Goal: Check status: Check status

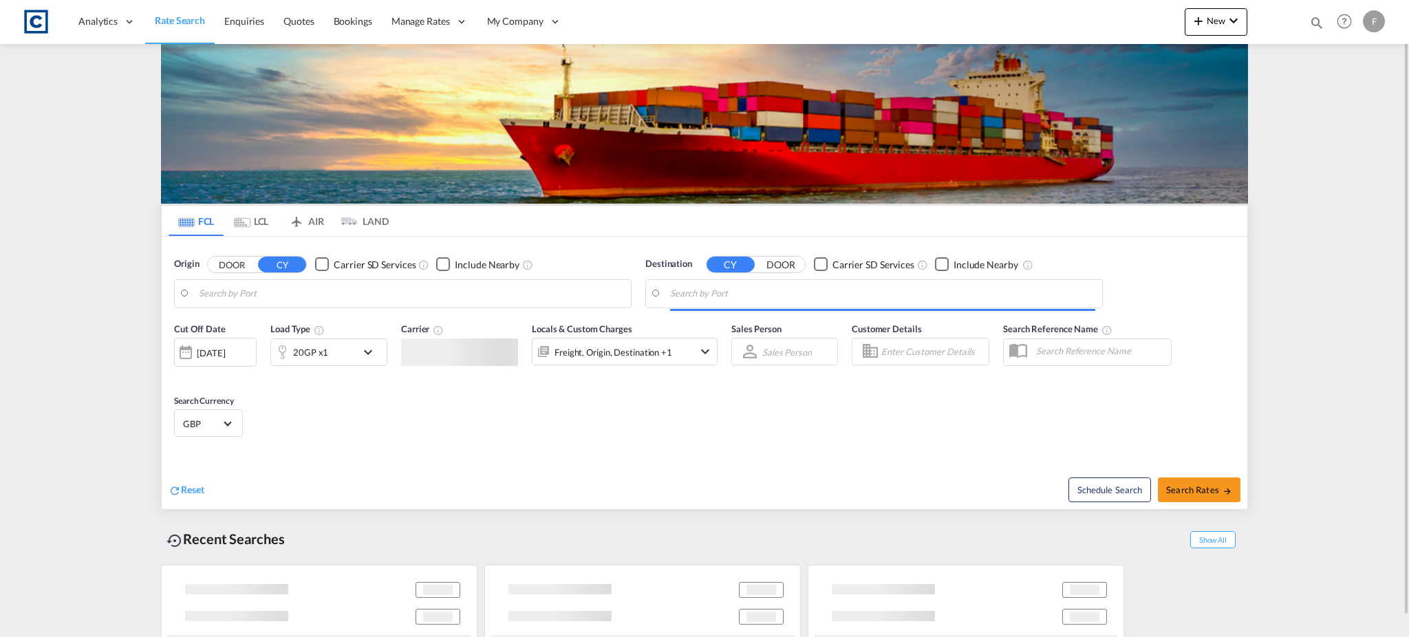
type input "[GEOGRAPHIC_DATA], [GEOGRAPHIC_DATA]"
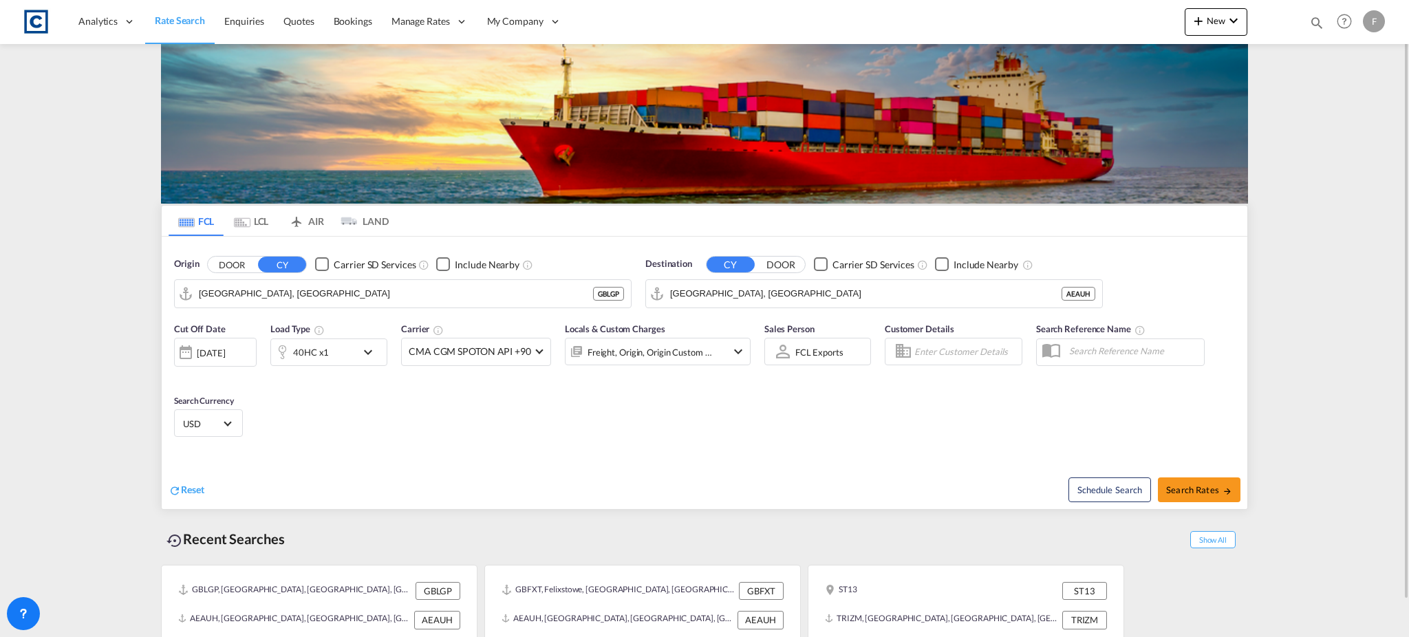
click at [1306, 23] on div "Bookings Quotes Enquiries Help Resources Product Release F My Profile Logout" at bounding box center [1344, 21] width 87 height 43
click at [1323, 20] on md-icon "icon-magnify" at bounding box center [1316, 22] width 15 height 15
click at [1101, 26] on select "Bookings Quotes Enquiries" at bounding box center [1097, 22] width 65 height 25
select select "Quotes"
click at [1065, 10] on select "Bookings Quotes Enquiries" at bounding box center [1097, 22] width 65 height 25
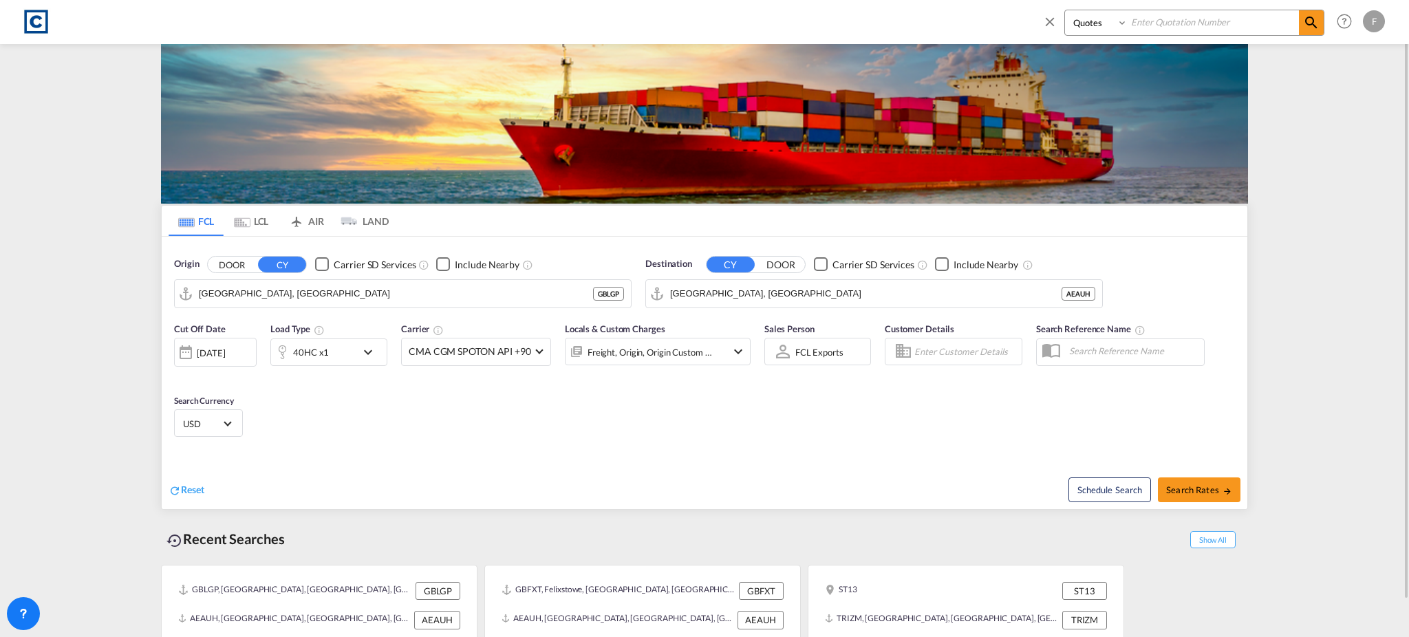
drag, startPoint x: 1195, startPoint y: 29, endPoint x: 1285, endPoint y: 28, distance: 89.5
click at [1195, 28] on input at bounding box center [1213, 22] width 171 height 24
paste input "CAD000009513"
type input "CAD000009513"
click at [1317, 22] on md-icon "icon-magnify" at bounding box center [1311, 22] width 17 height 17
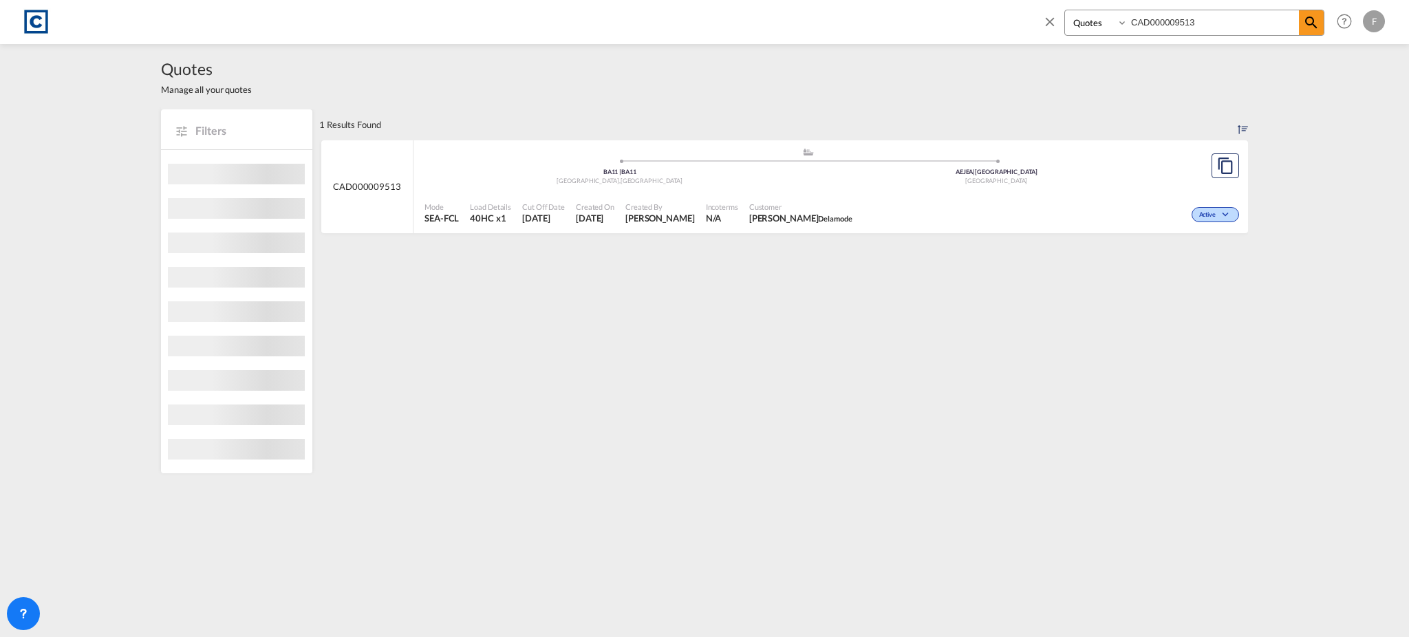
click at [1219, 217] on md-icon "icon-chevron-down" at bounding box center [1227, 215] width 17 height 8
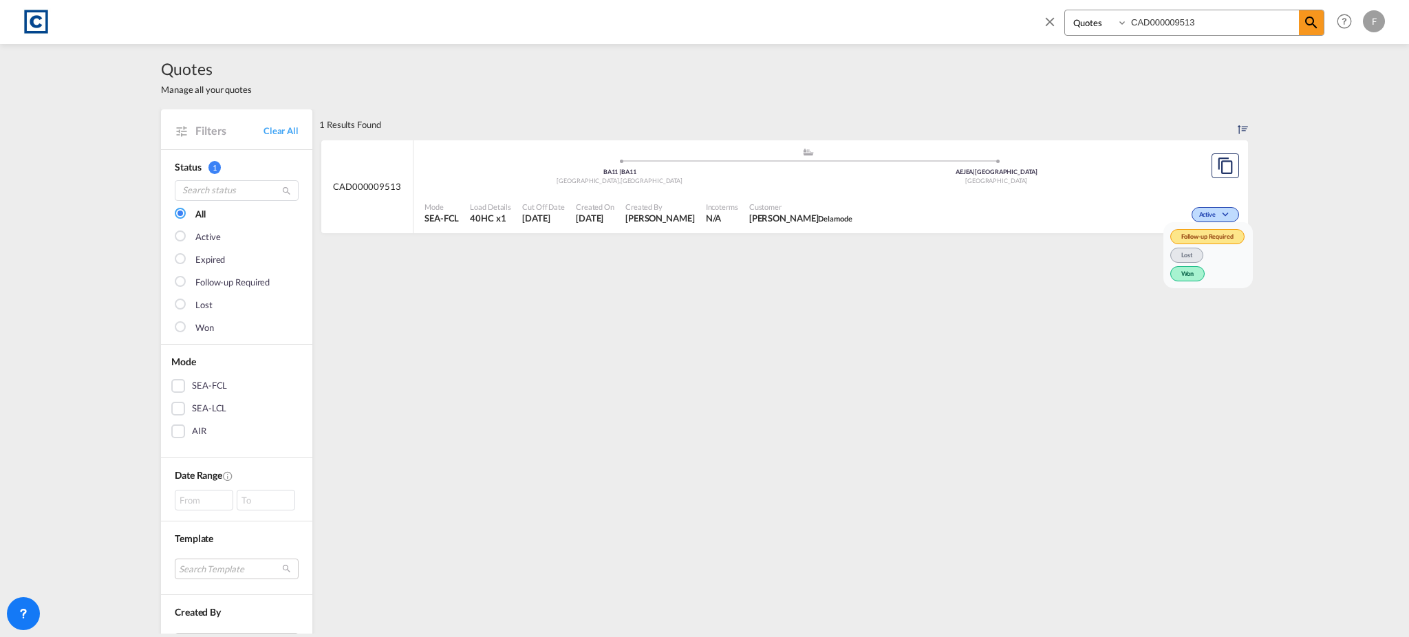
click at [1176, 270] on span "Won" at bounding box center [1187, 273] width 35 height 15
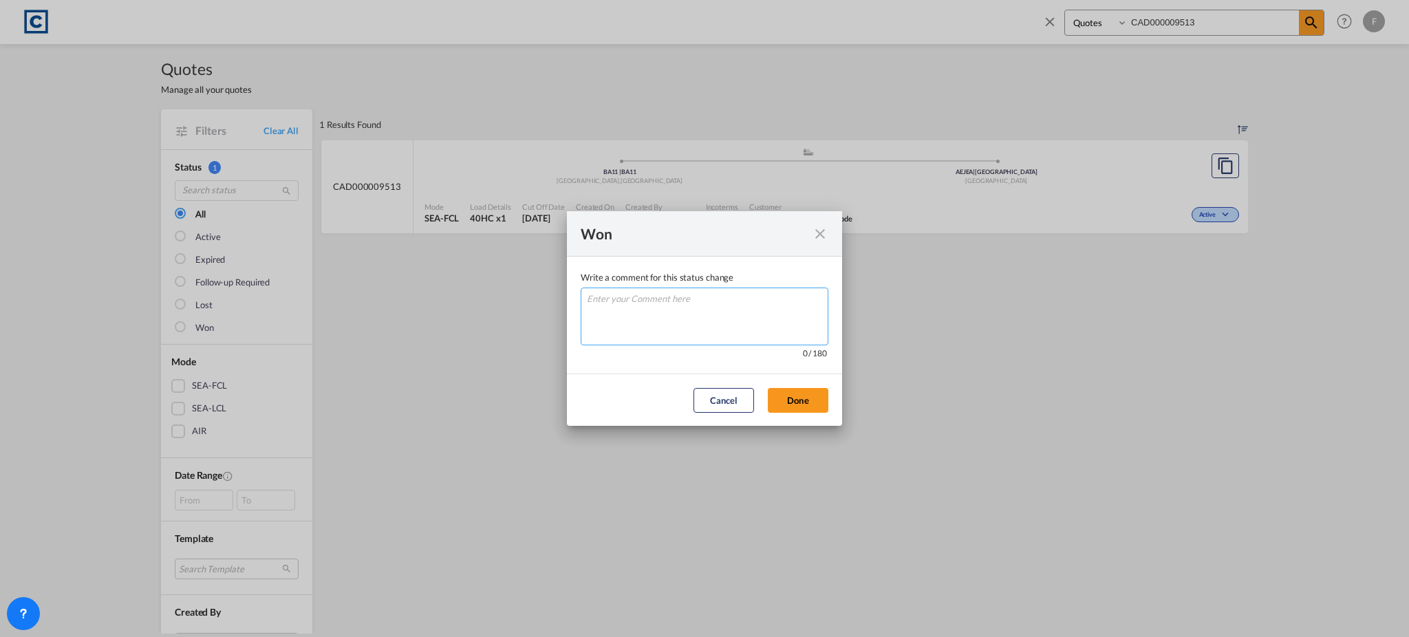
click at [736, 315] on textarea "Write a comment ..." at bounding box center [705, 317] width 248 height 58
type textarea "W"
click at [807, 395] on button "Done" at bounding box center [798, 400] width 61 height 25
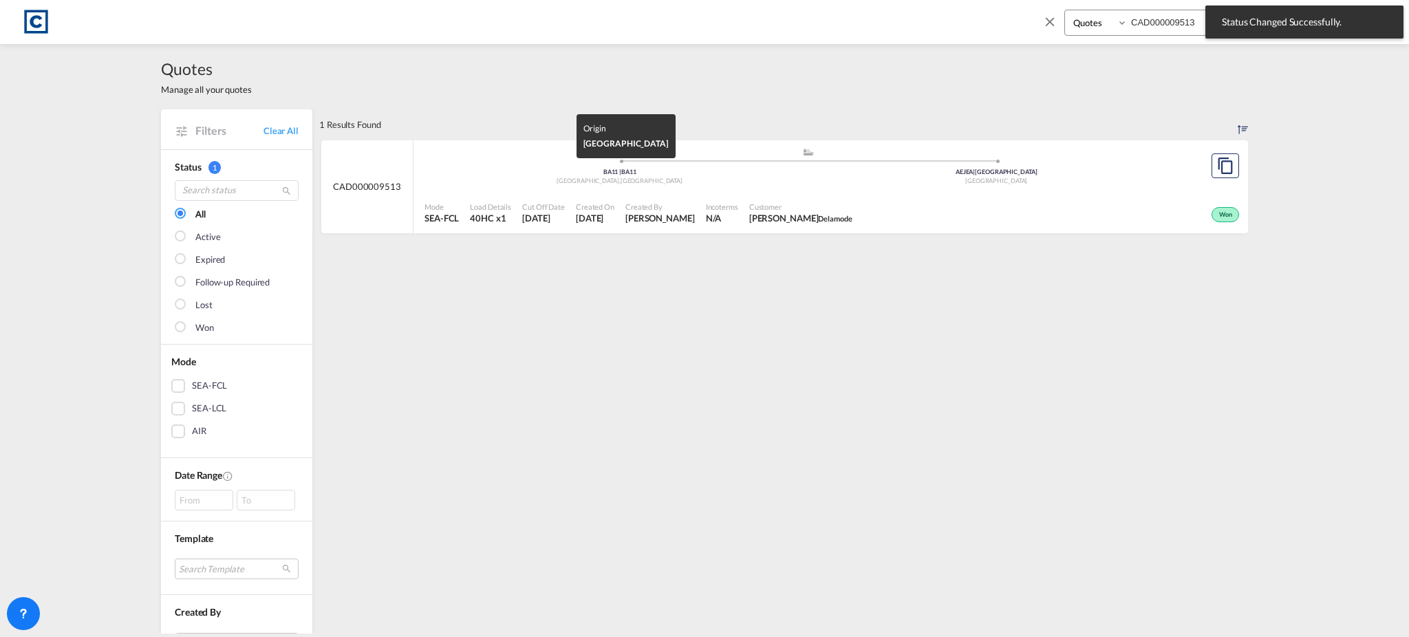
click at [723, 168] on div "BA11 | BA11" at bounding box center [619, 172] width 377 height 9
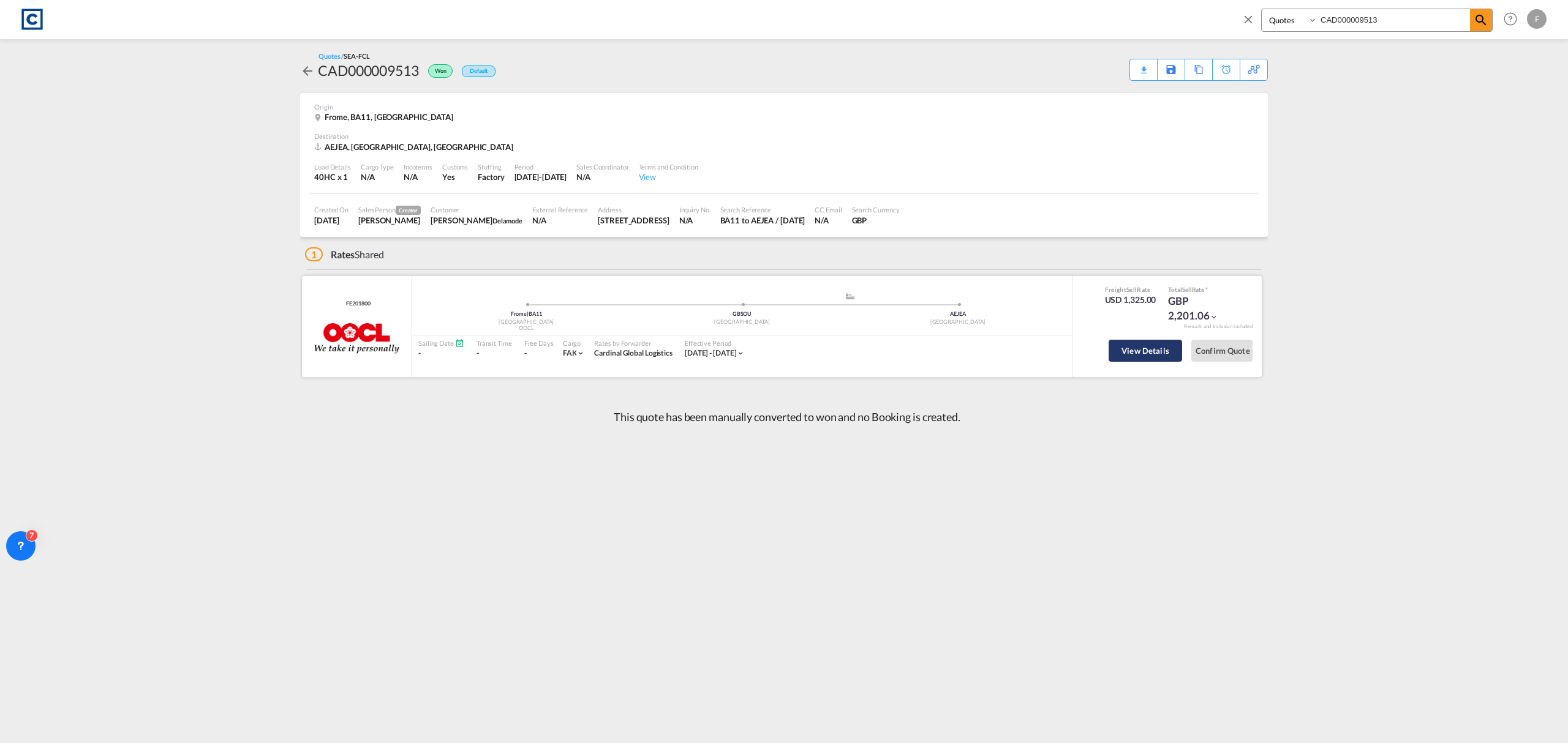
click at [1137, 360] on button "View Details" at bounding box center [1144, 351] width 74 height 22
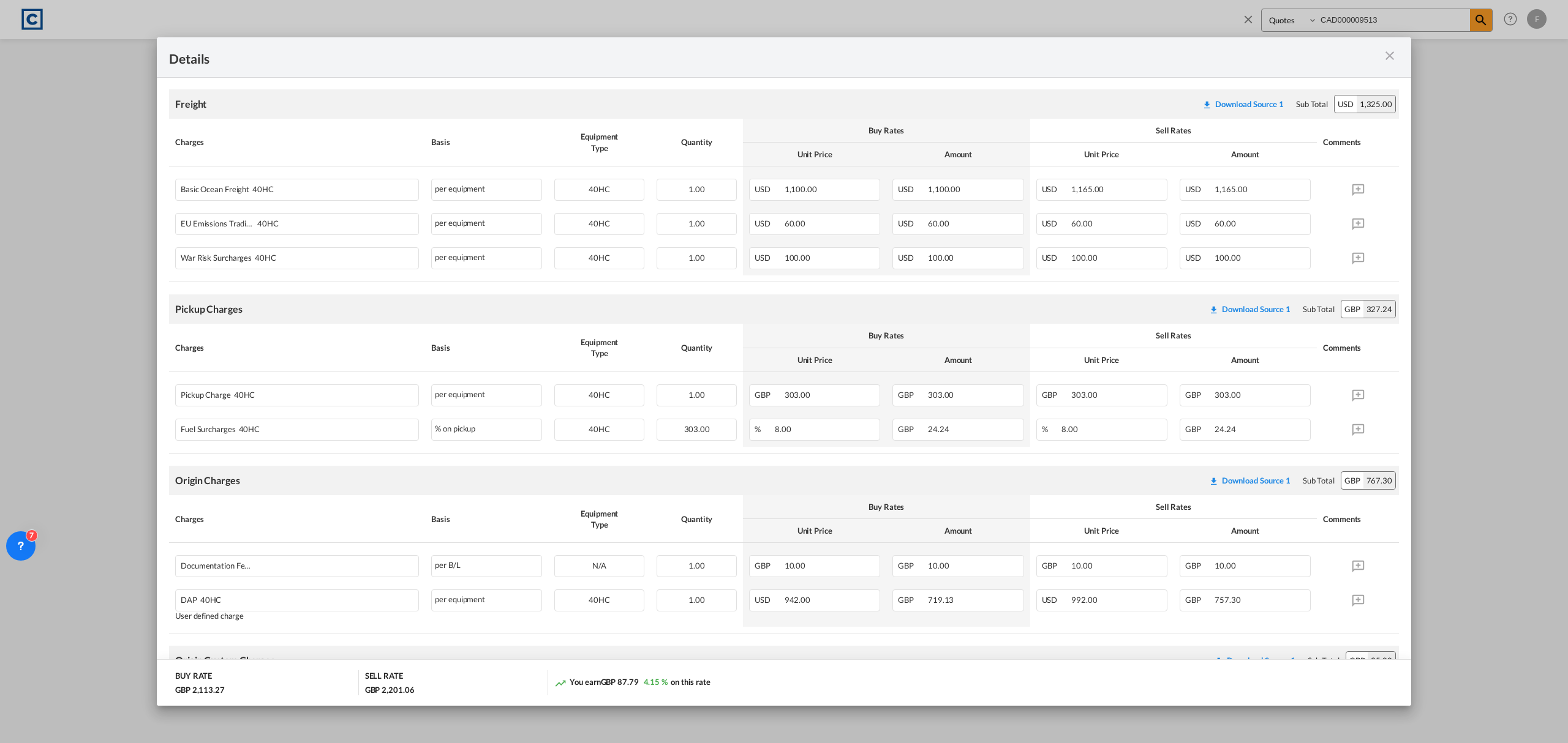
scroll to position [325, 0]
